Goal: Find specific page/section: Find specific page/section

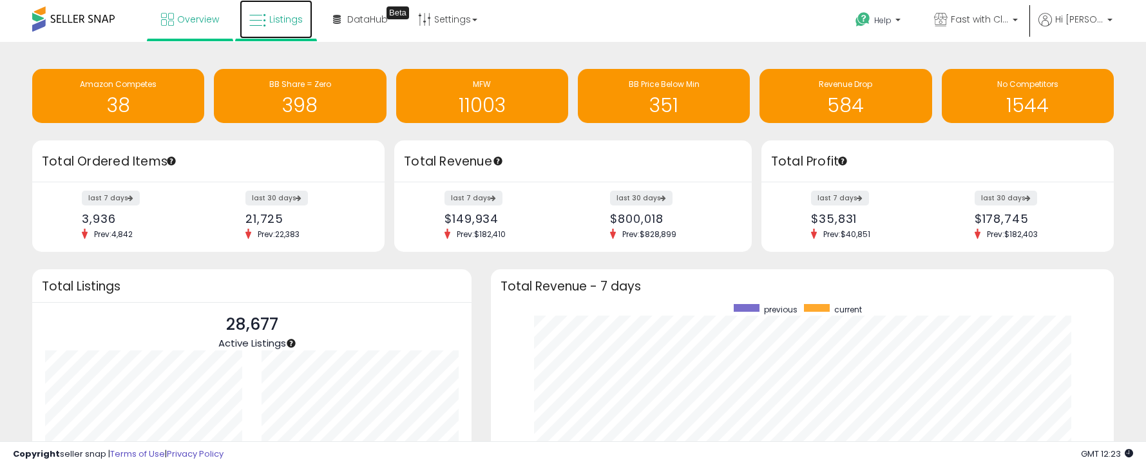
drag, startPoint x: 282, startPoint y: 19, endPoint x: 282, endPoint y: 25, distance: 6.5
click at [282, 19] on span "Listings" at bounding box center [286, 19] width 34 height 13
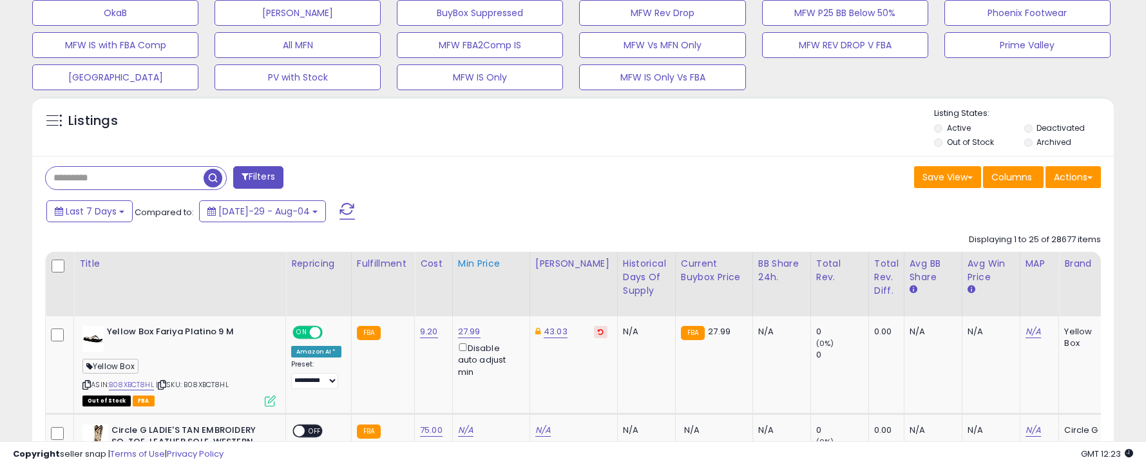
scroll to position [580, 0]
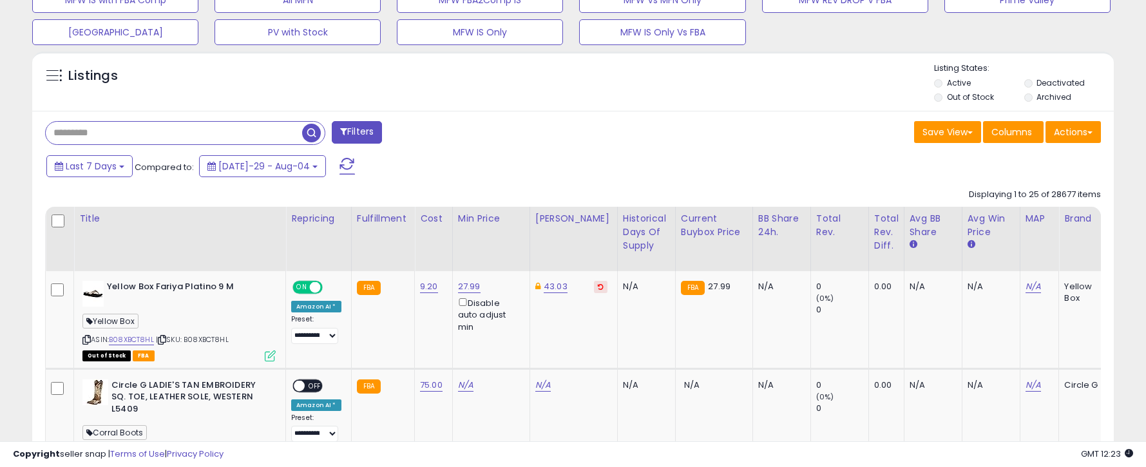
click at [140, 135] on input "text" at bounding box center [174, 133] width 256 height 23
click at [157, 139] on input "text" at bounding box center [176, 133] width 261 height 23
paste input "**********"
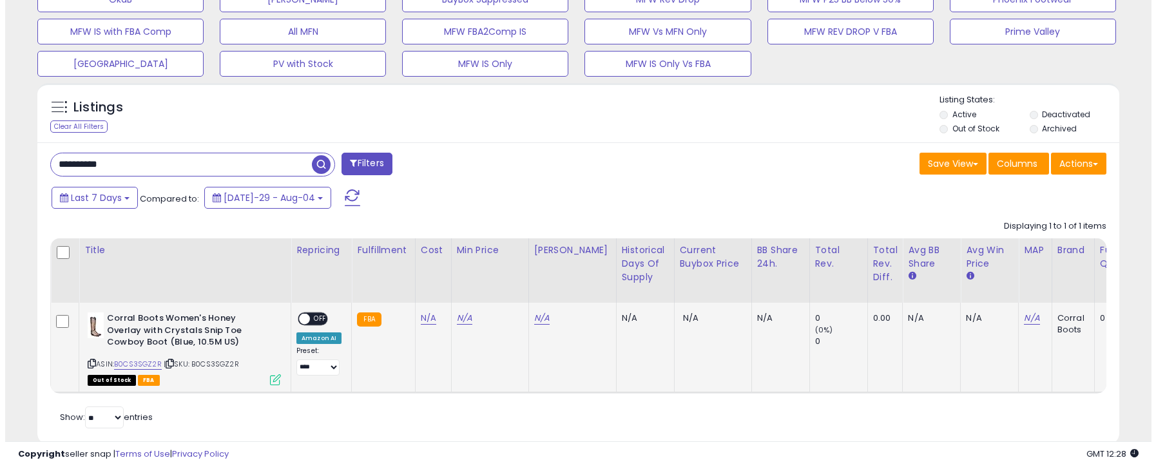
scroll to position [571, 0]
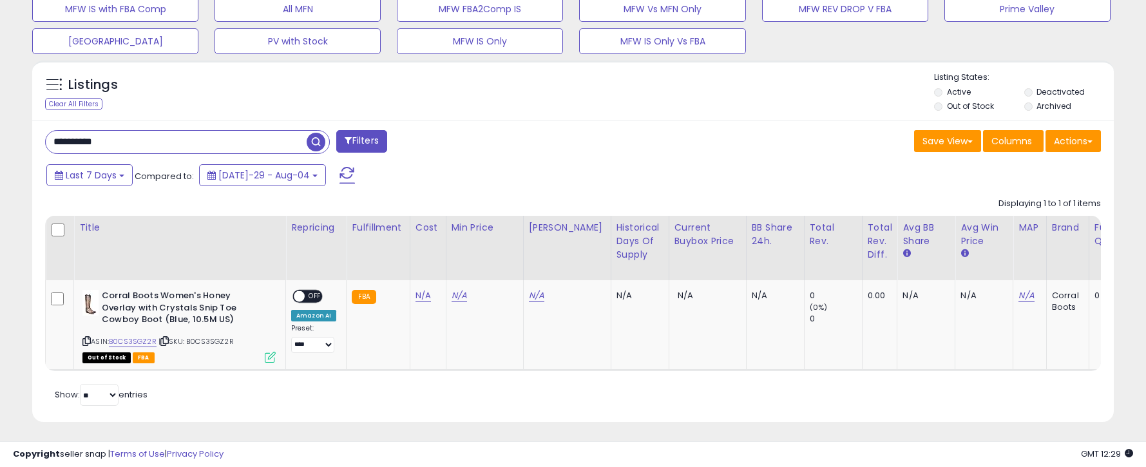
click at [95, 141] on input "**********" at bounding box center [176, 142] width 261 height 23
paste input "text"
type input "**********"
click at [359, 140] on button "Filters" at bounding box center [361, 141] width 50 height 23
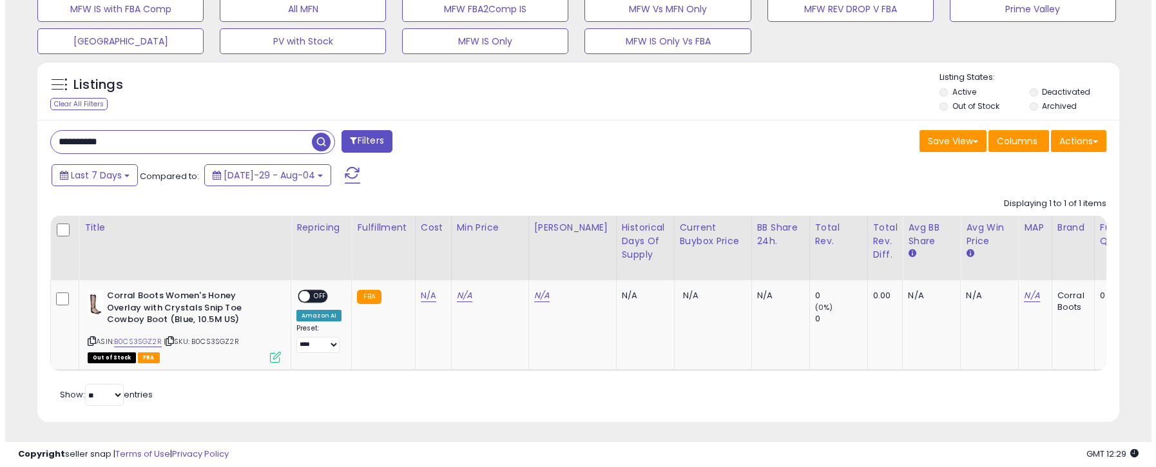
scroll to position [264, 633]
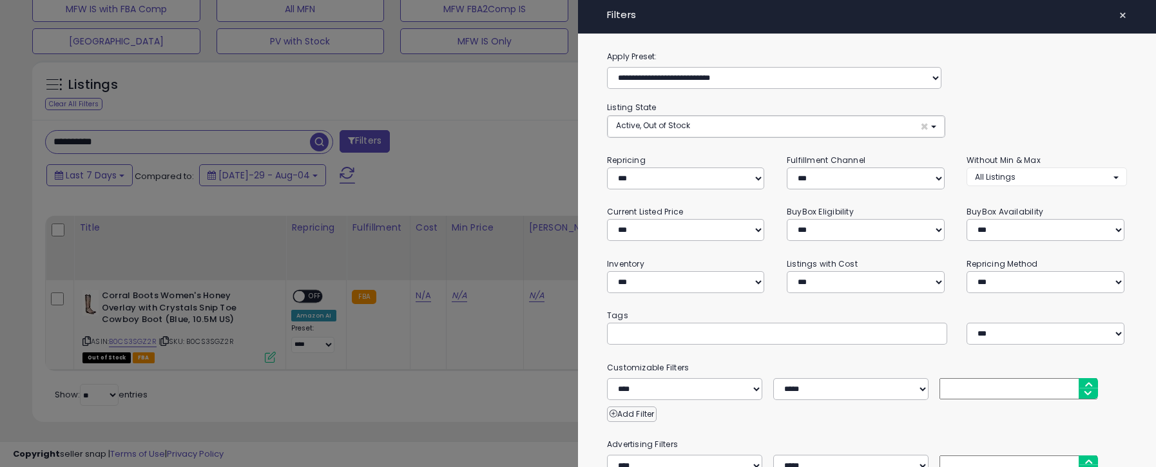
click at [1119, 15] on span "×" at bounding box center [1123, 15] width 8 height 18
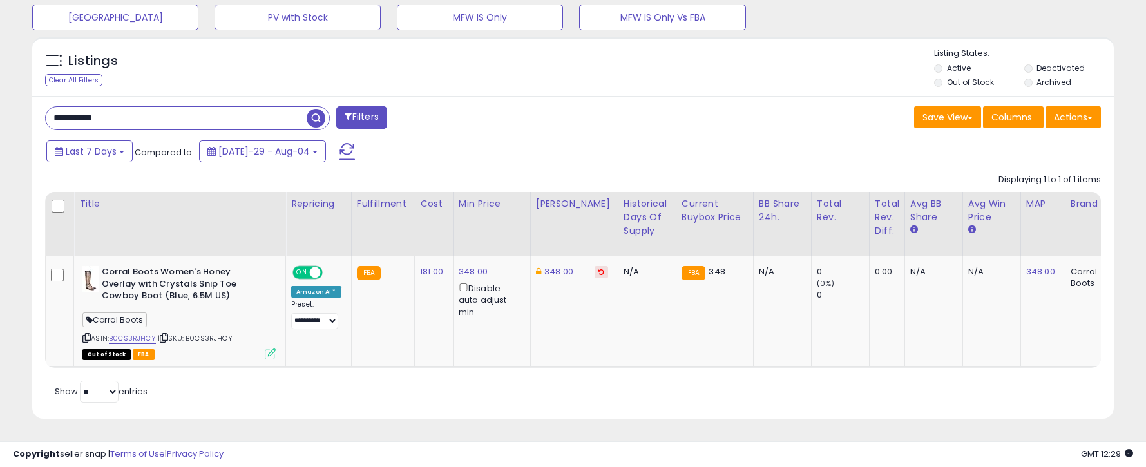
scroll to position [604, 0]
click at [150, 266] on b "Corral Boots Women's Honey Overlay with Crystals Snip Toe Cowboy Boot (Blue, 6.…" at bounding box center [180, 285] width 157 height 39
click at [88, 275] on img at bounding box center [90, 279] width 16 height 26
